Goal: Task Accomplishment & Management: Use online tool/utility

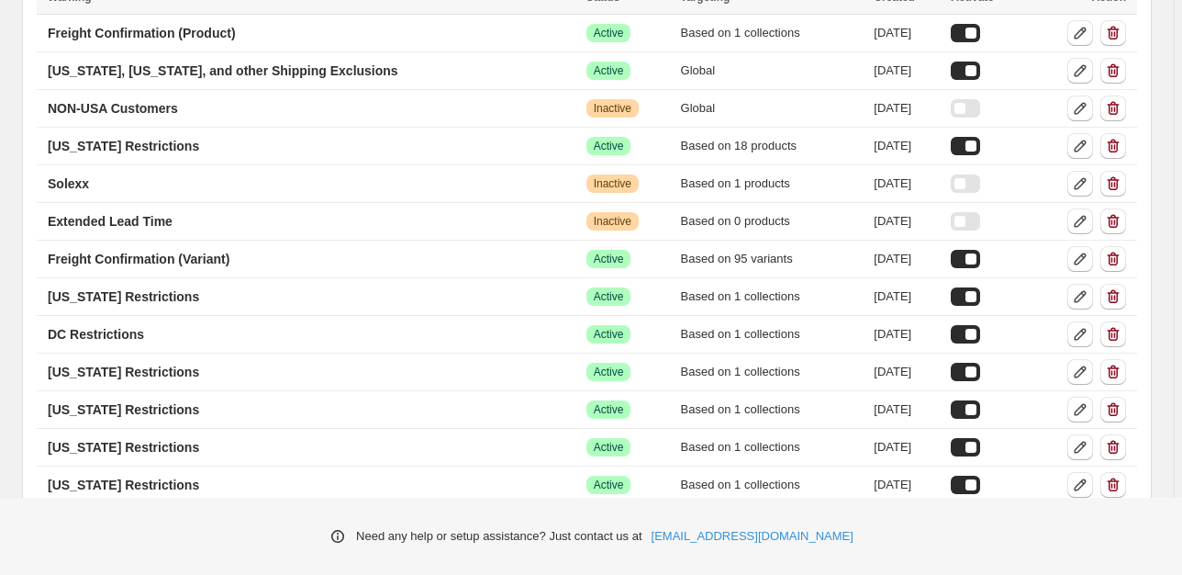
scroll to position [258, 0]
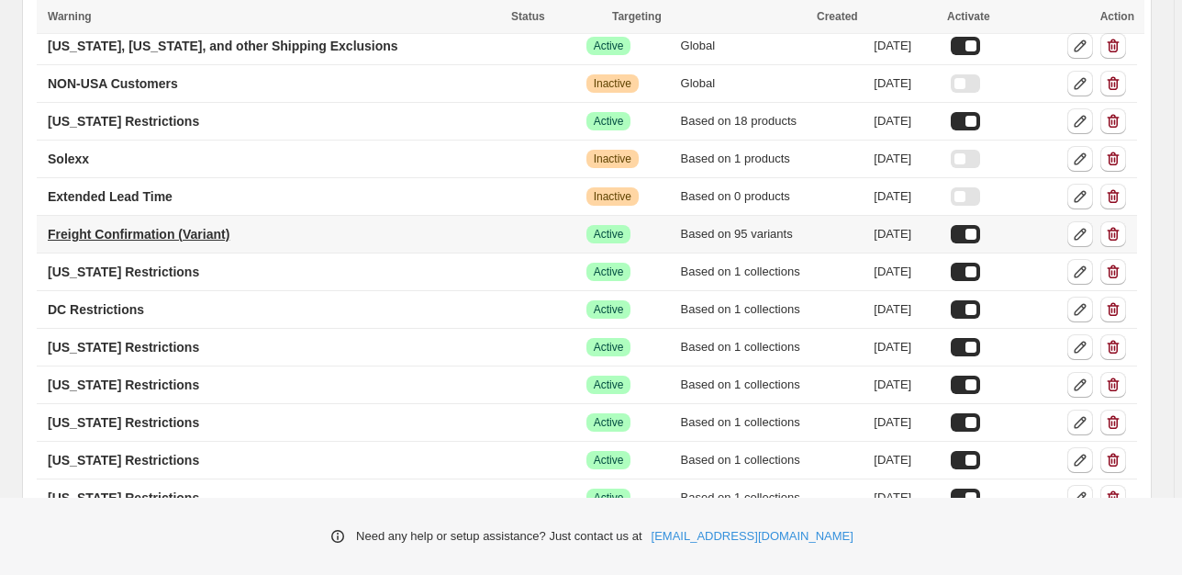
click at [217, 233] on p "Freight Confirmation (Variant)" at bounding box center [139, 234] width 182 height 18
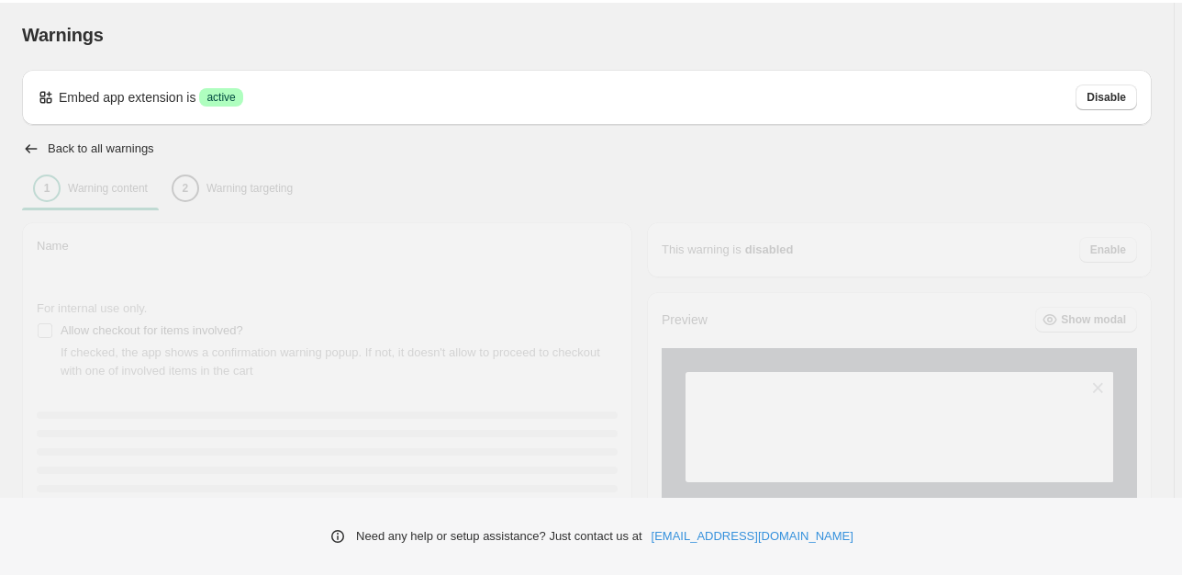
type input "**********"
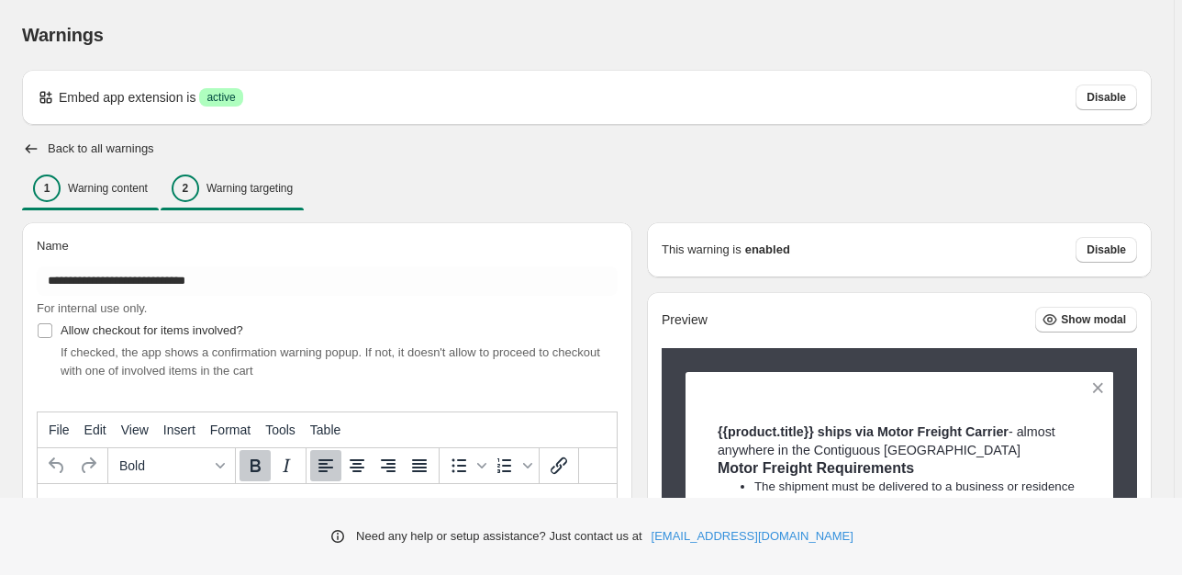
click at [252, 184] on p "Warning targeting" at bounding box center [250, 188] width 86 height 15
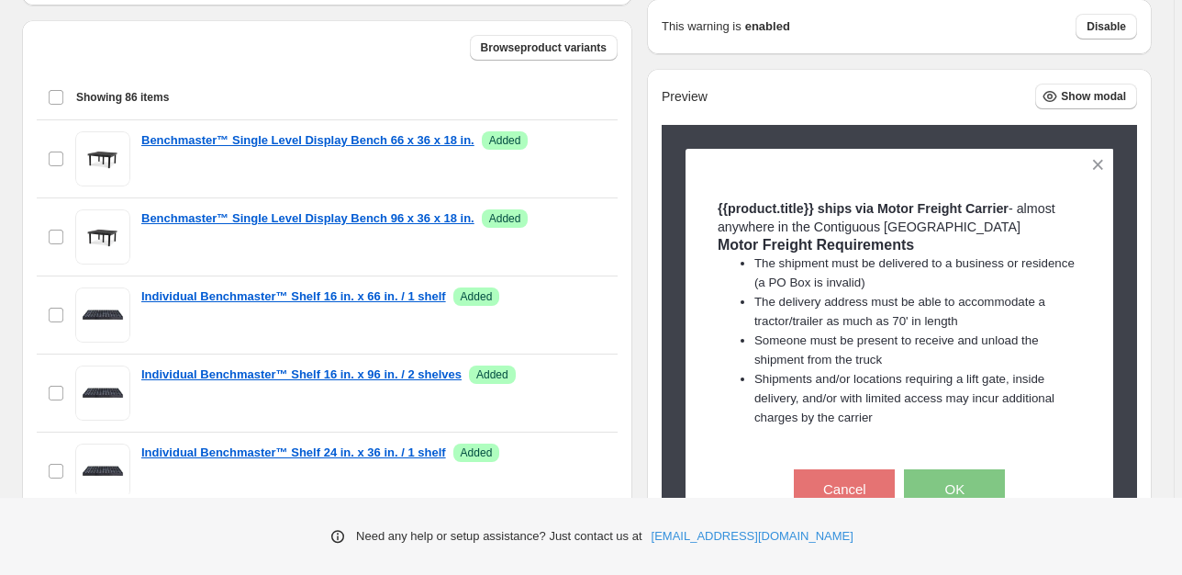
scroll to position [612, 0]
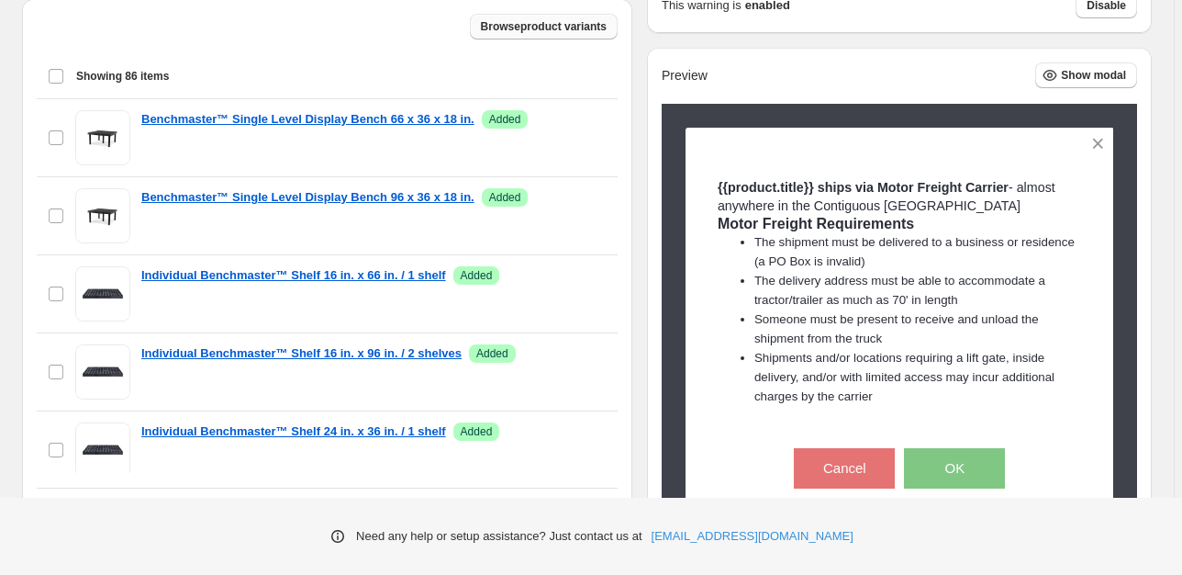
click at [546, 28] on span "Browse product variants" at bounding box center [544, 26] width 126 height 15
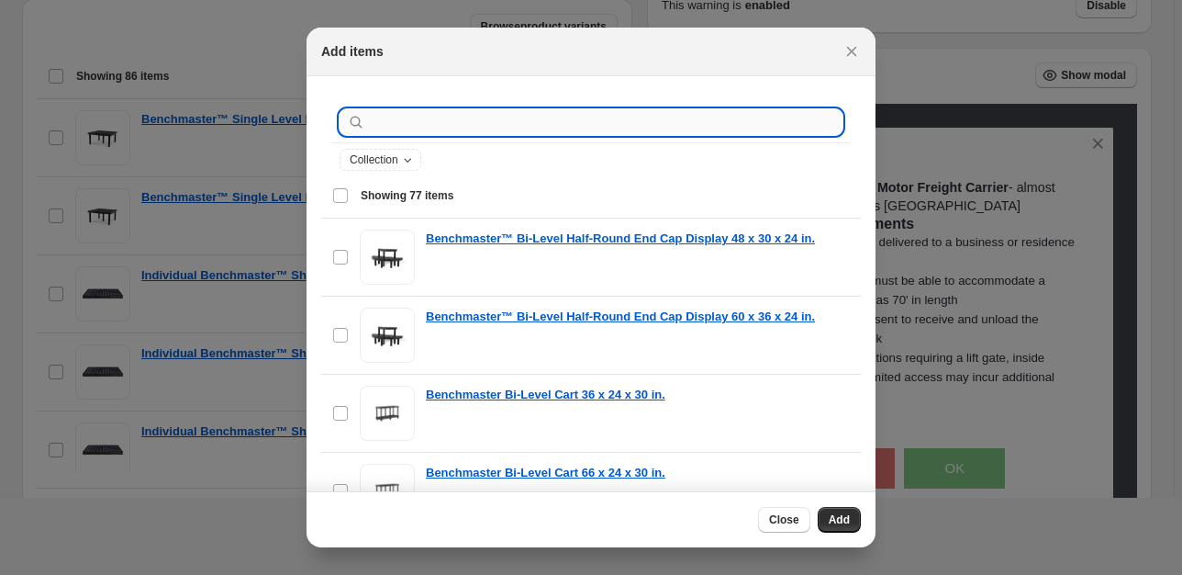
click at [417, 122] on input ":r2t:" at bounding box center [606, 122] width 474 height 26
click at [421, 129] on input ":r2t:" at bounding box center [606, 122] width 474 height 26
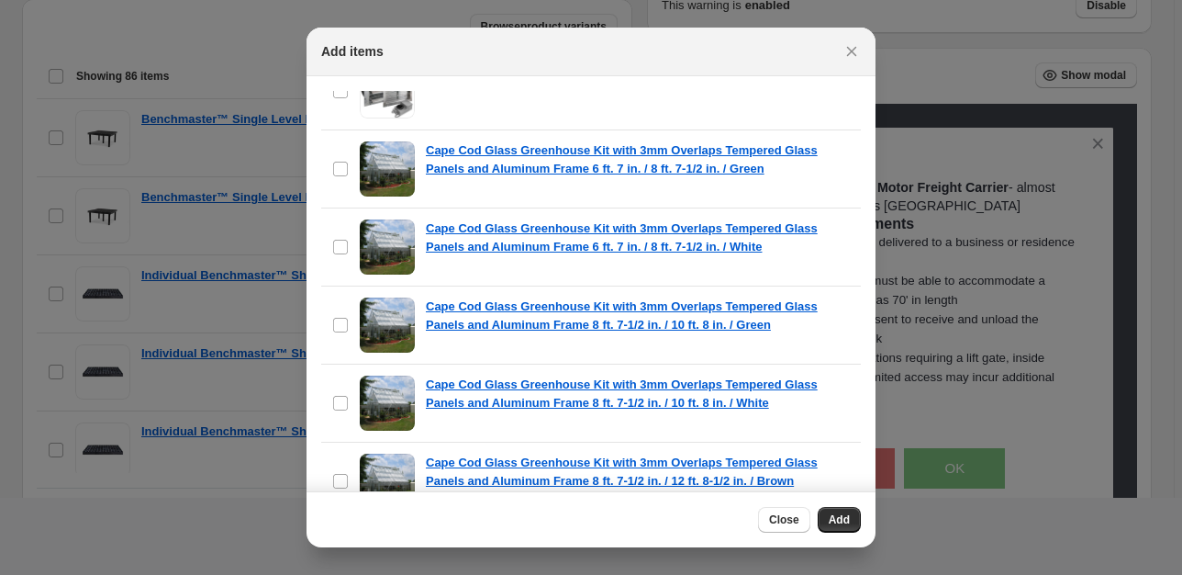
scroll to position [2326, 0]
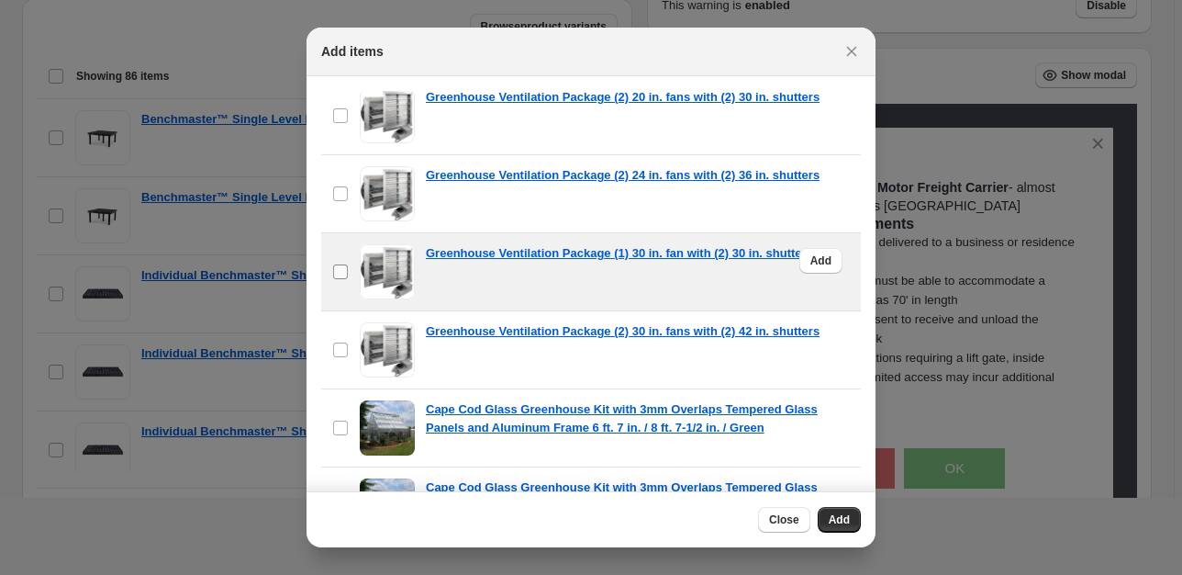
type input "**********"
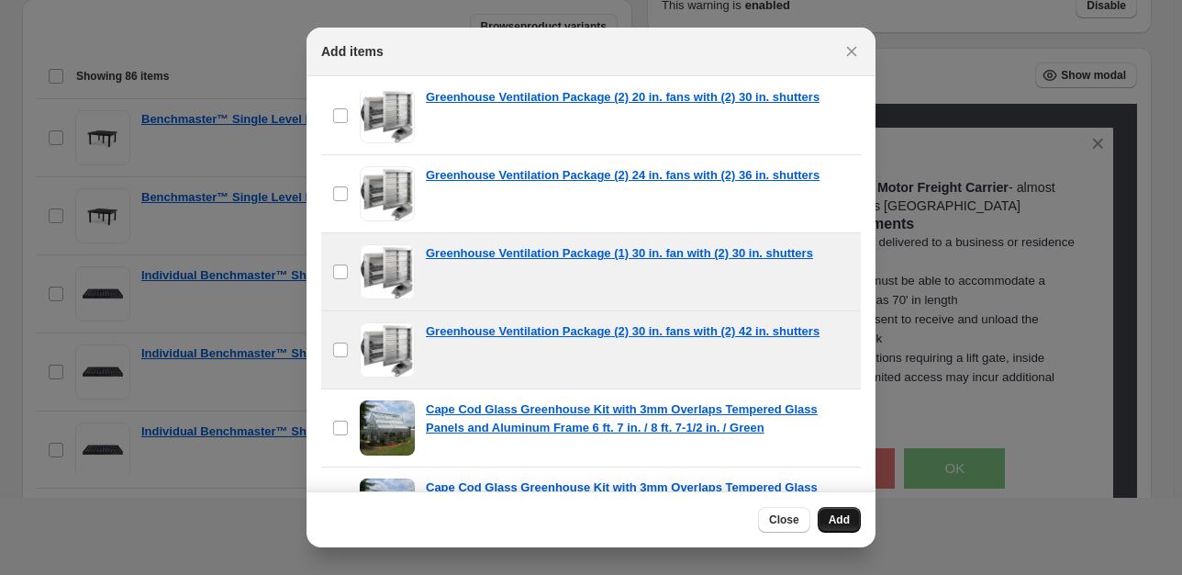
click at [847, 521] on span "Add" at bounding box center [839, 519] width 21 height 15
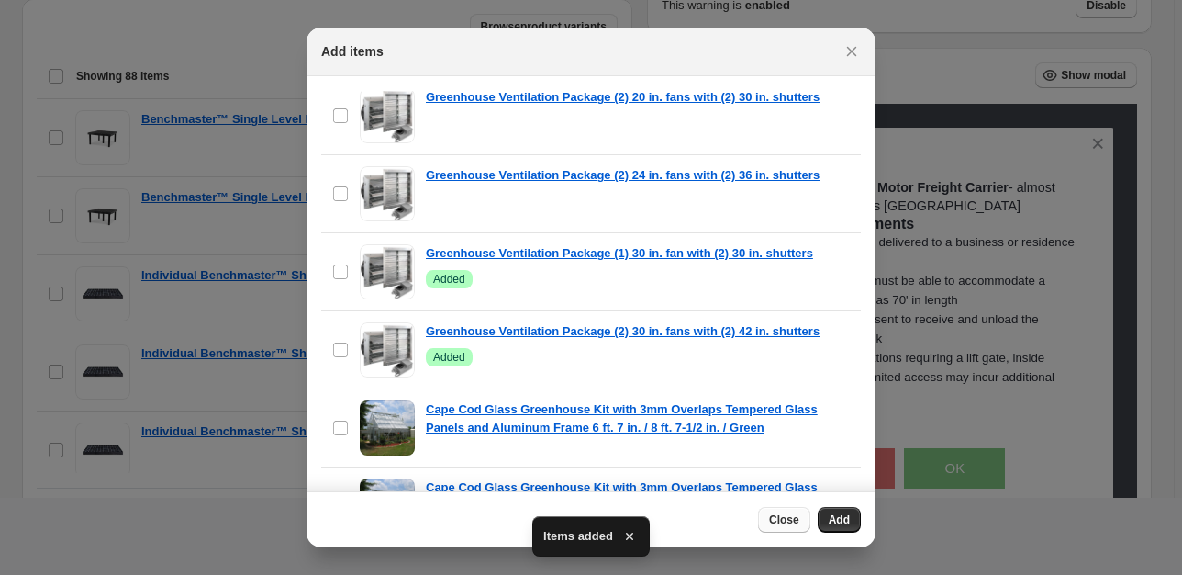
click at [787, 519] on span "Close" at bounding box center [784, 519] width 30 height 15
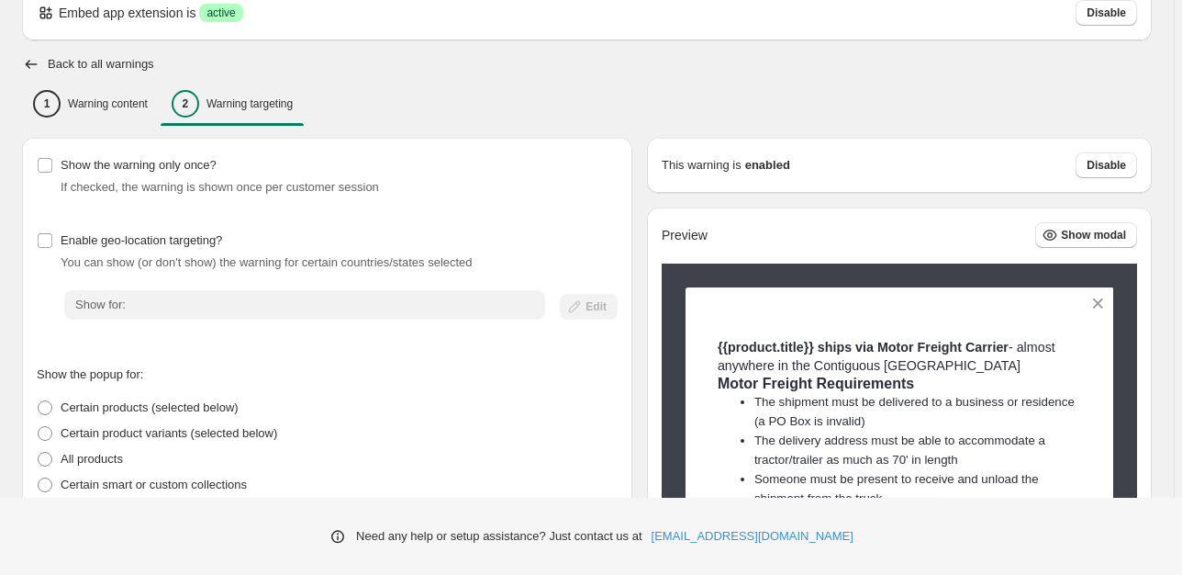
scroll to position [0, 0]
